Goal: Task Accomplishment & Management: Use online tool/utility

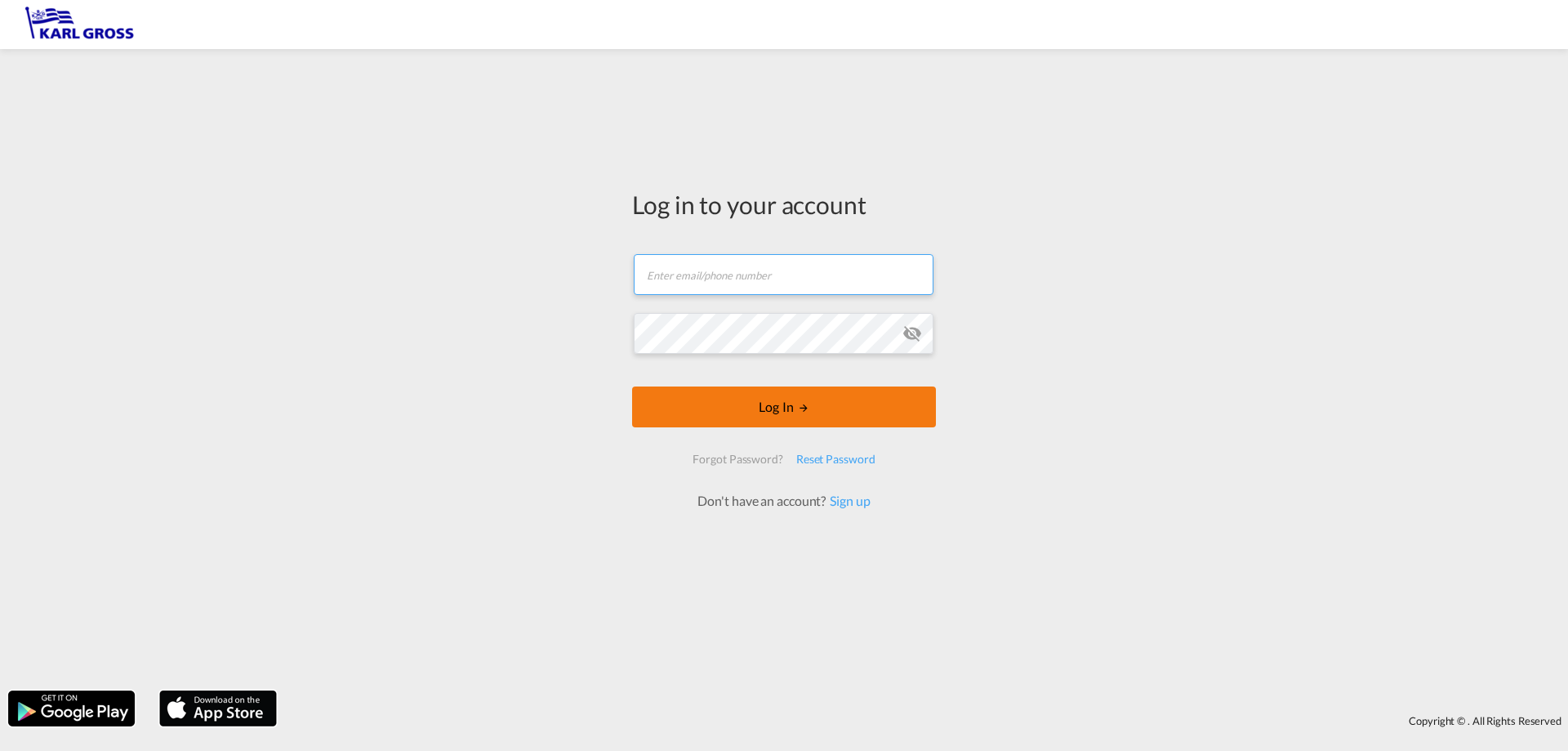
type input "[EMAIL_ADDRESS][DOMAIN_NAME]"
click at [767, 427] on form "[EMAIL_ADDRESS][DOMAIN_NAME] Email field is required Password field is required…" at bounding box center [784, 373] width 304 height 272
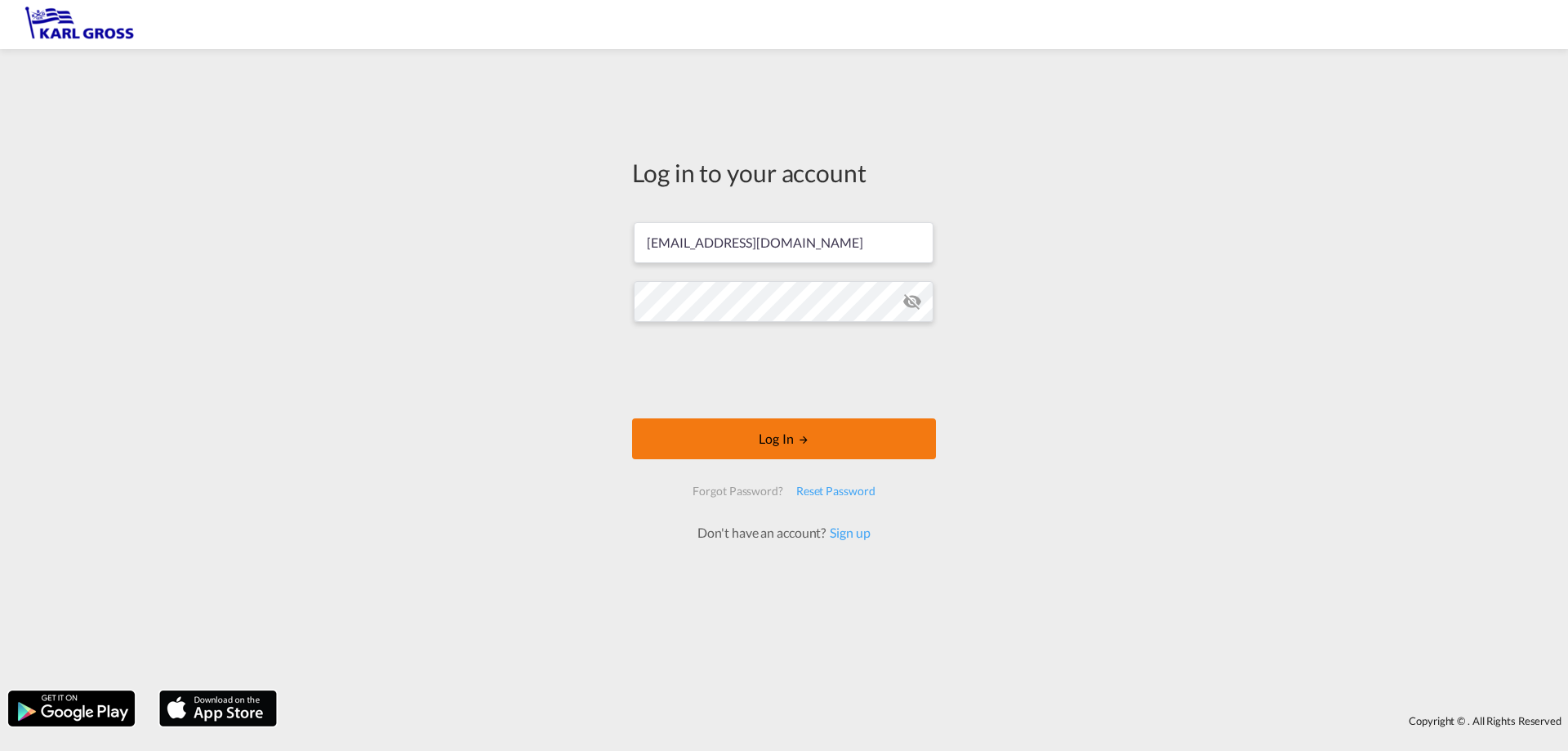
click at [774, 410] on form "[EMAIL_ADDRESS][DOMAIN_NAME] Log In Forgot Password? Reset Password Don't have …" at bounding box center [784, 374] width 304 height 336
click at [783, 443] on button "Log In" at bounding box center [784, 438] width 304 height 41
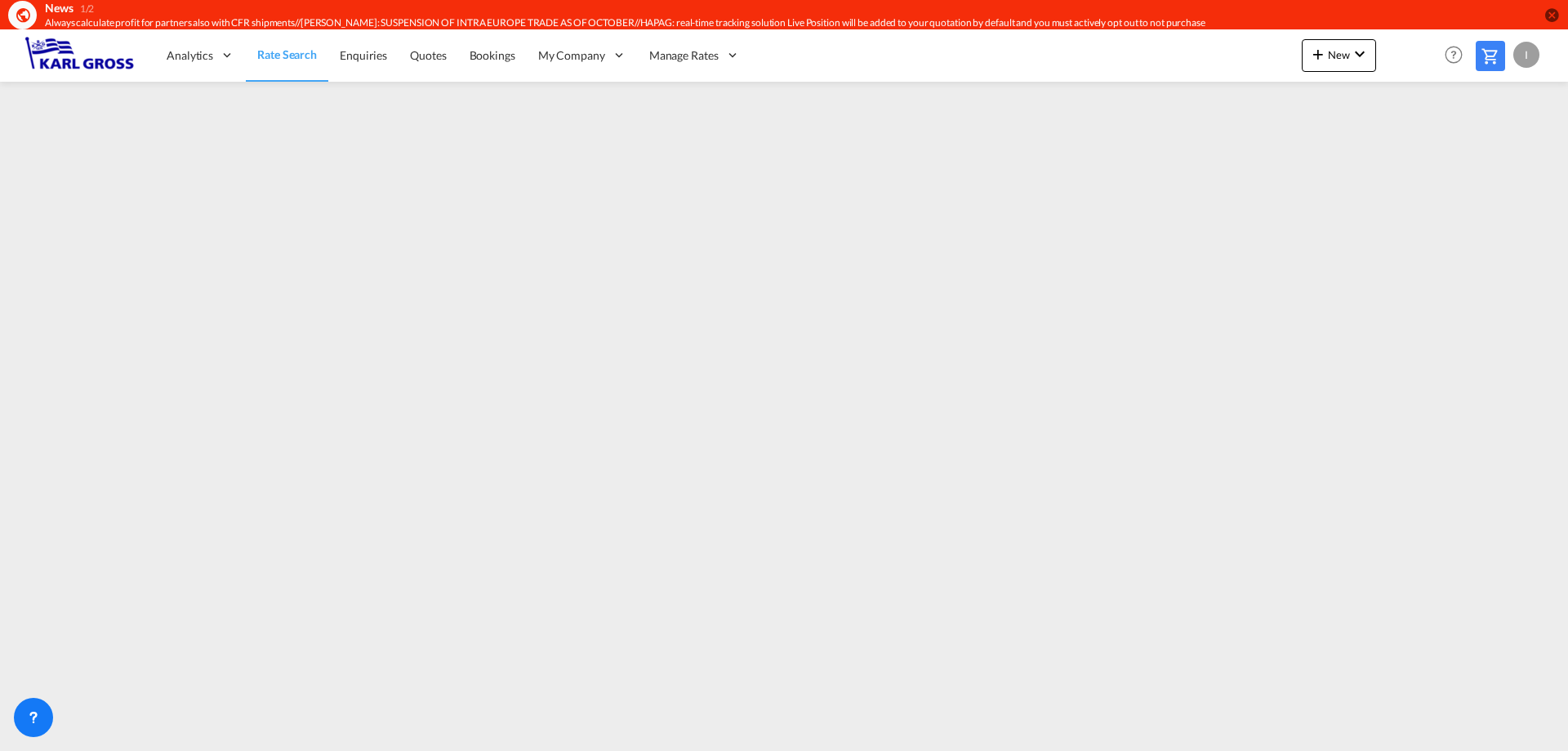
click at [307, 62] on span "Rate Search" at bounding box center [287, 54] width 60 height 16
